Goal: Information Seeking & Learning: Learn about a topic

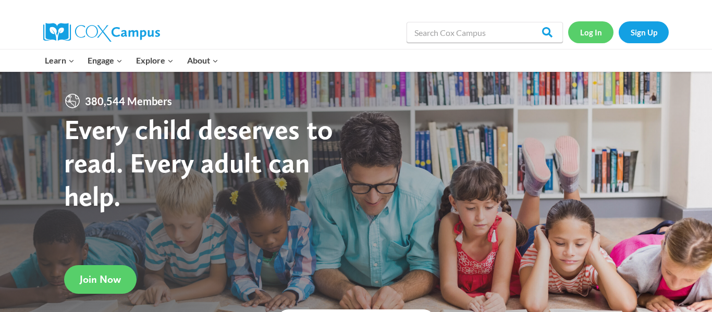
click at [594, 35] on link "Log In" at bounding box center [590, 31] width 45 height 21
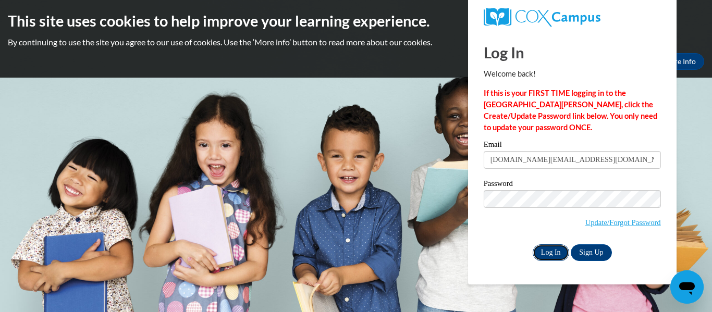
click at [553, 249] on input "Log In" at bounding box center [550, 252] width 36 height 17
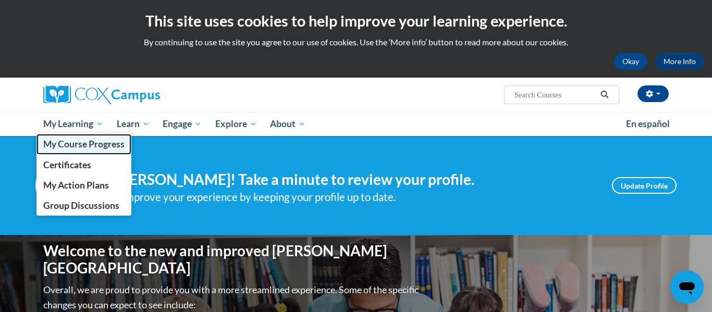
click at [67, 140] on span "My Course Progress" at bounding box center [83, 144] width 81 height 11
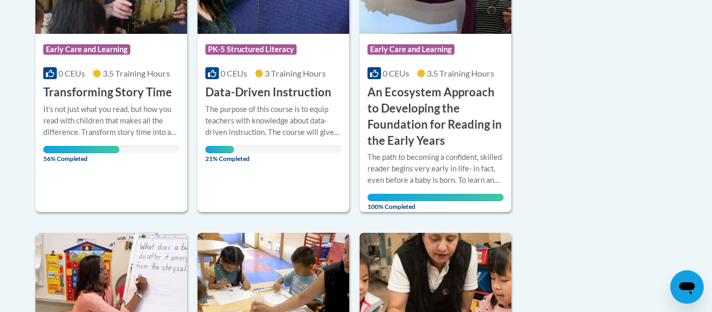
scroll to position [343, 0]
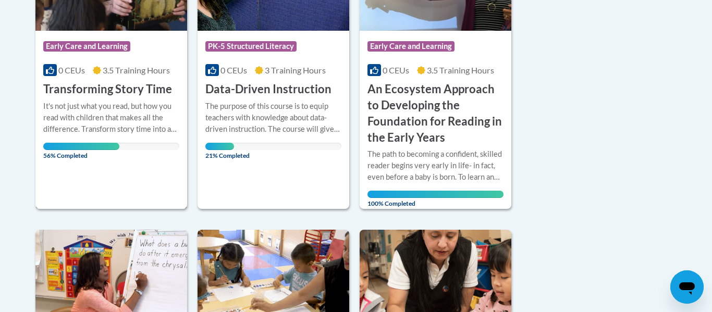
click at [63, 137] on div "It's not just what you read, but how you read with children that makes all the …" at bounding box center [111, 125] width 136 height 49
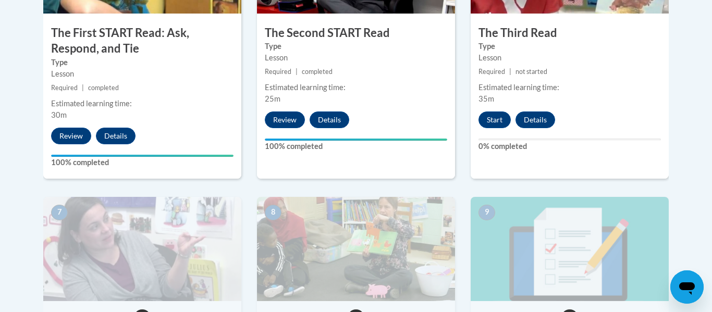
scroll to position [731, 0]
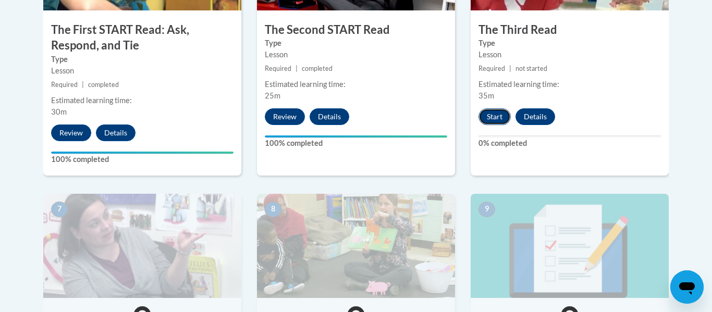
click at [488, 123] on button "Start" at bounding box center [494, 116] width 32 height 17
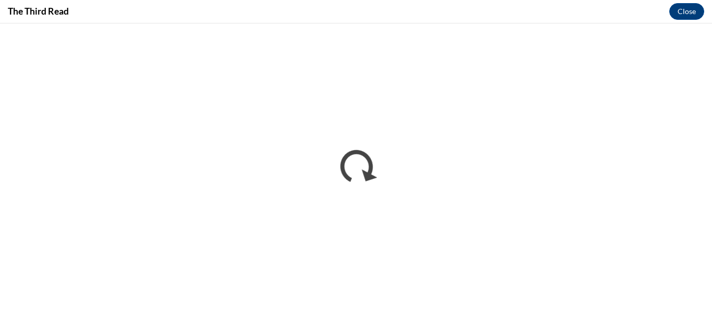
scroll to position [0, 0]
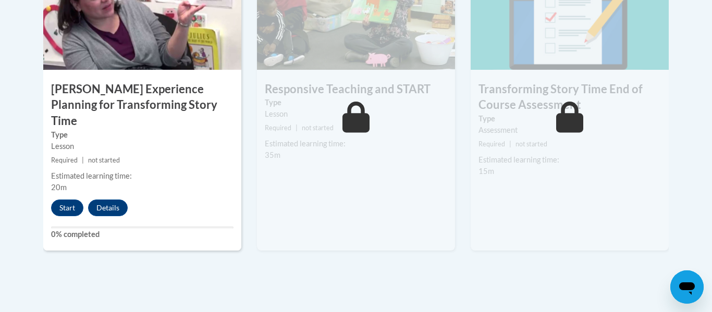
scroll to position [959, 0]
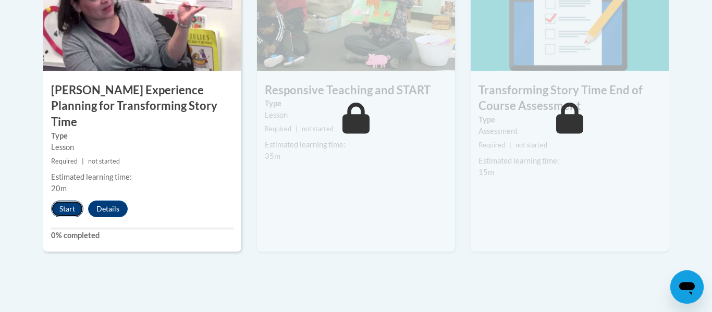
click at [63, 201] on button "Start" at bounding box center [67, 209] width 32 height 17
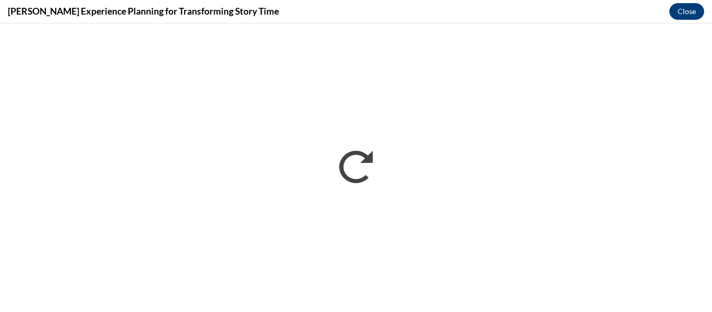
scroll to position [0, 0]
